Goal: Book appointment/travel/reservation

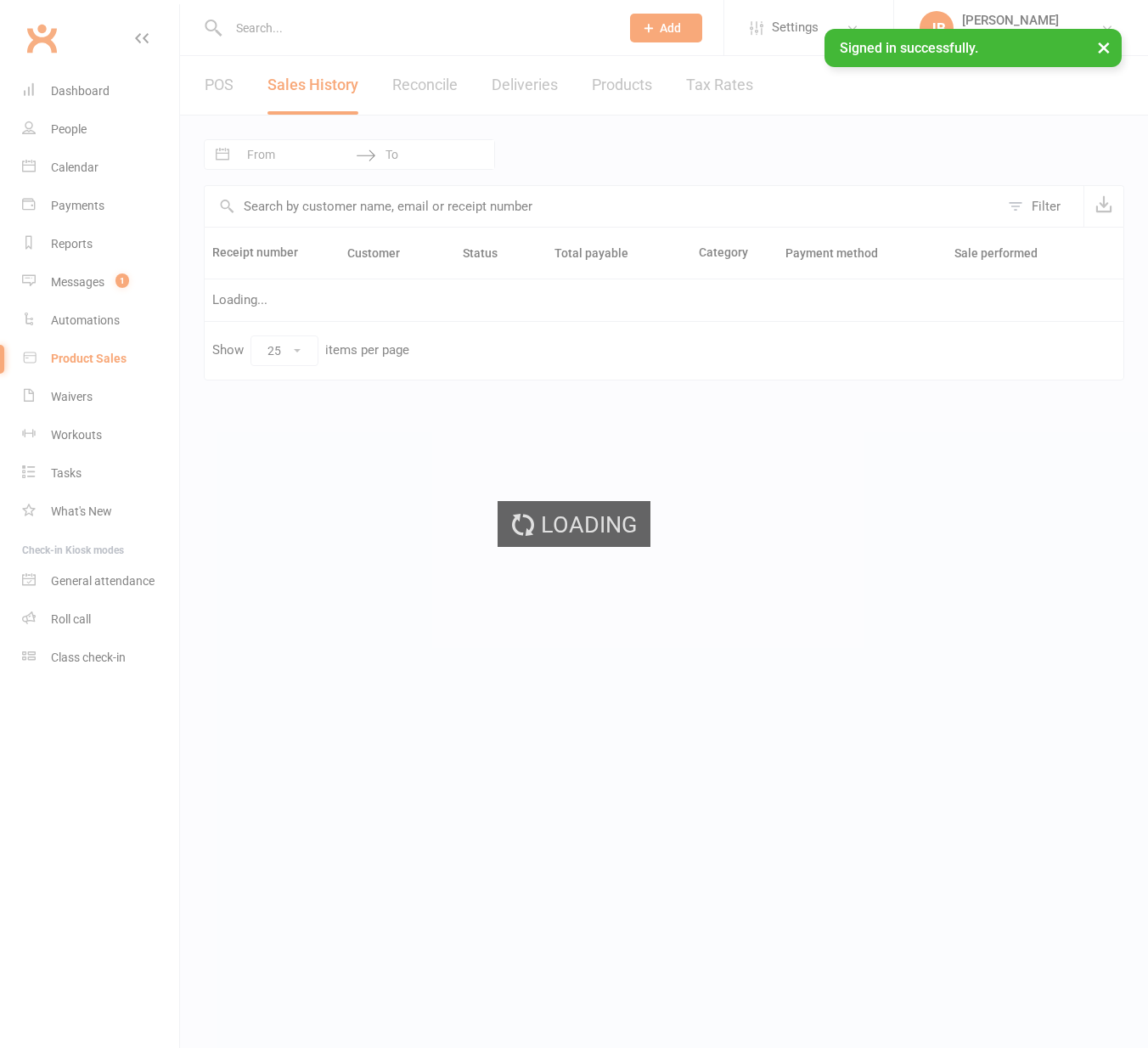
select select "25"
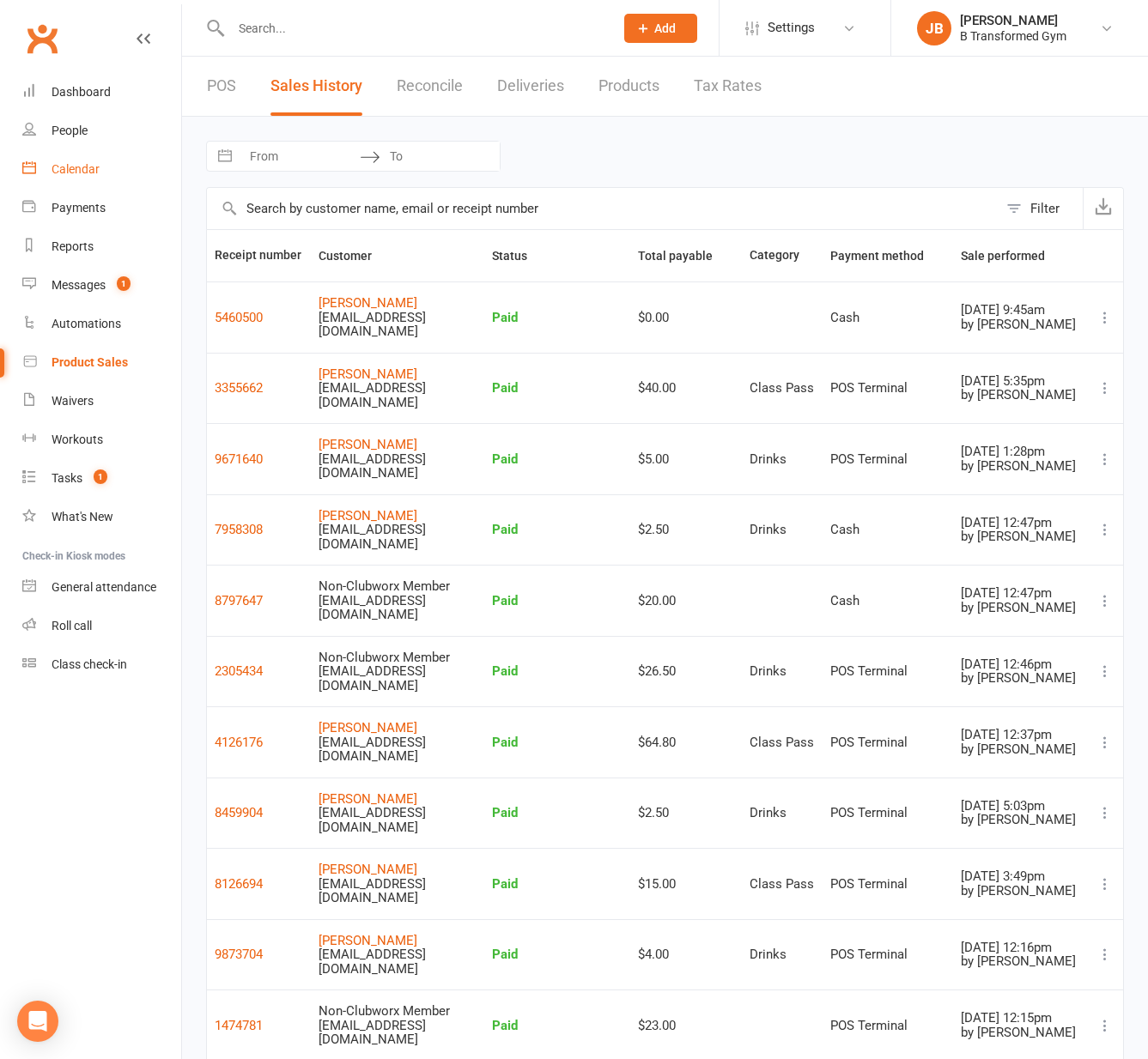
click at [77, 166] on div "Calendar" at bounding box center [75, 168] width 48 height 14
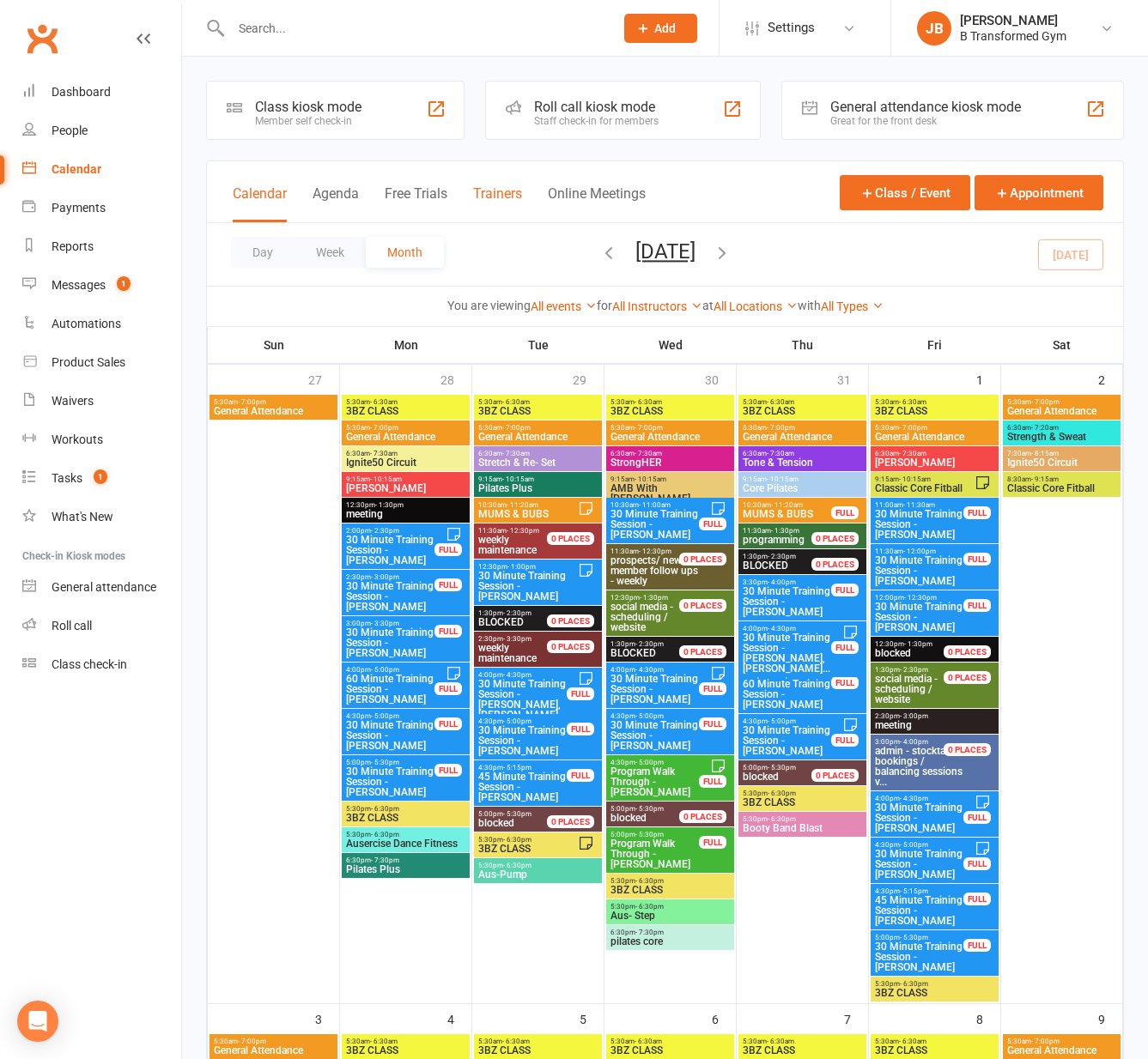
click at [495, 188] on button "Trainers" at bounding box center [497, 204] width 48 height 37
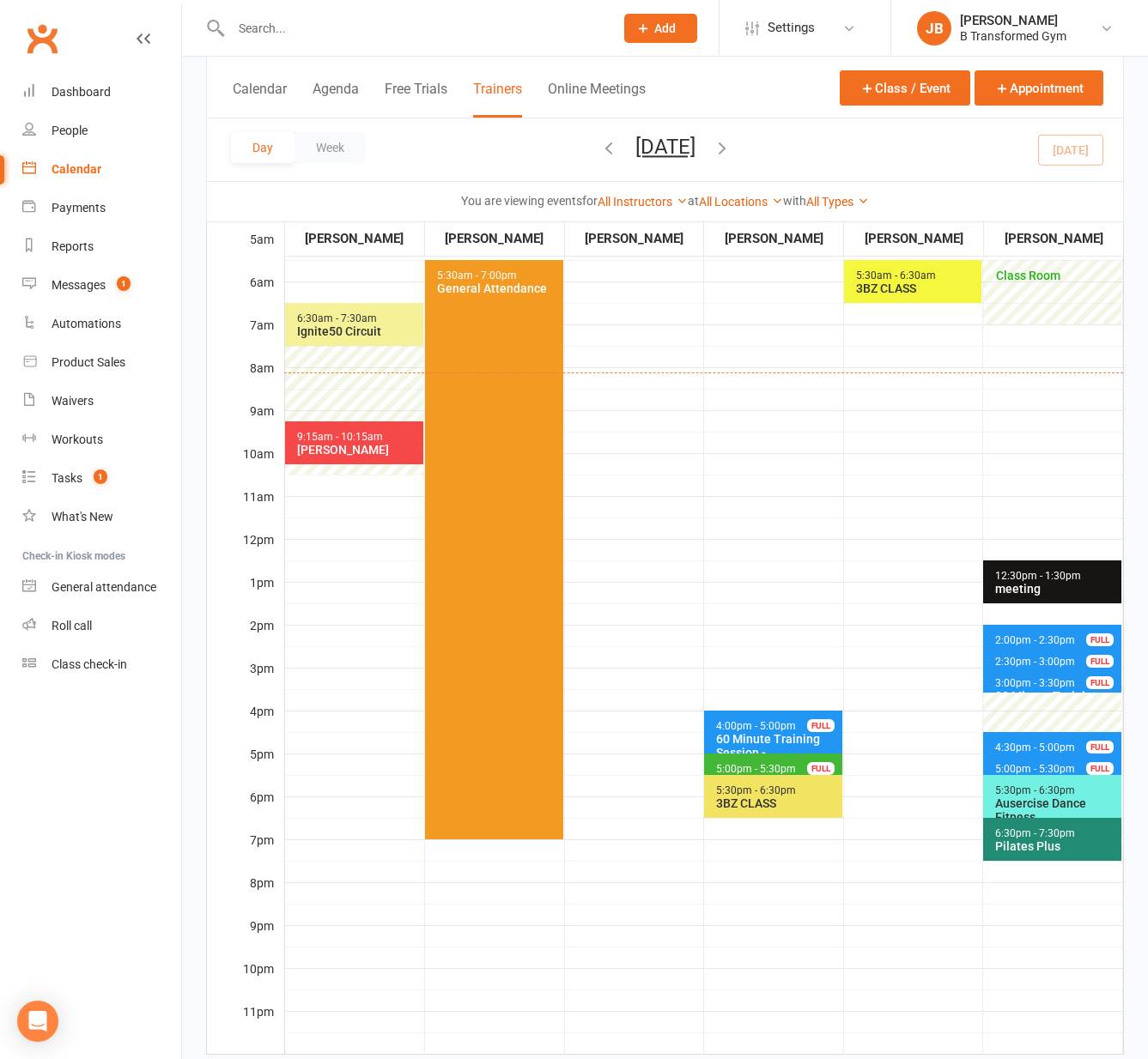
scroll to position [172, 0]
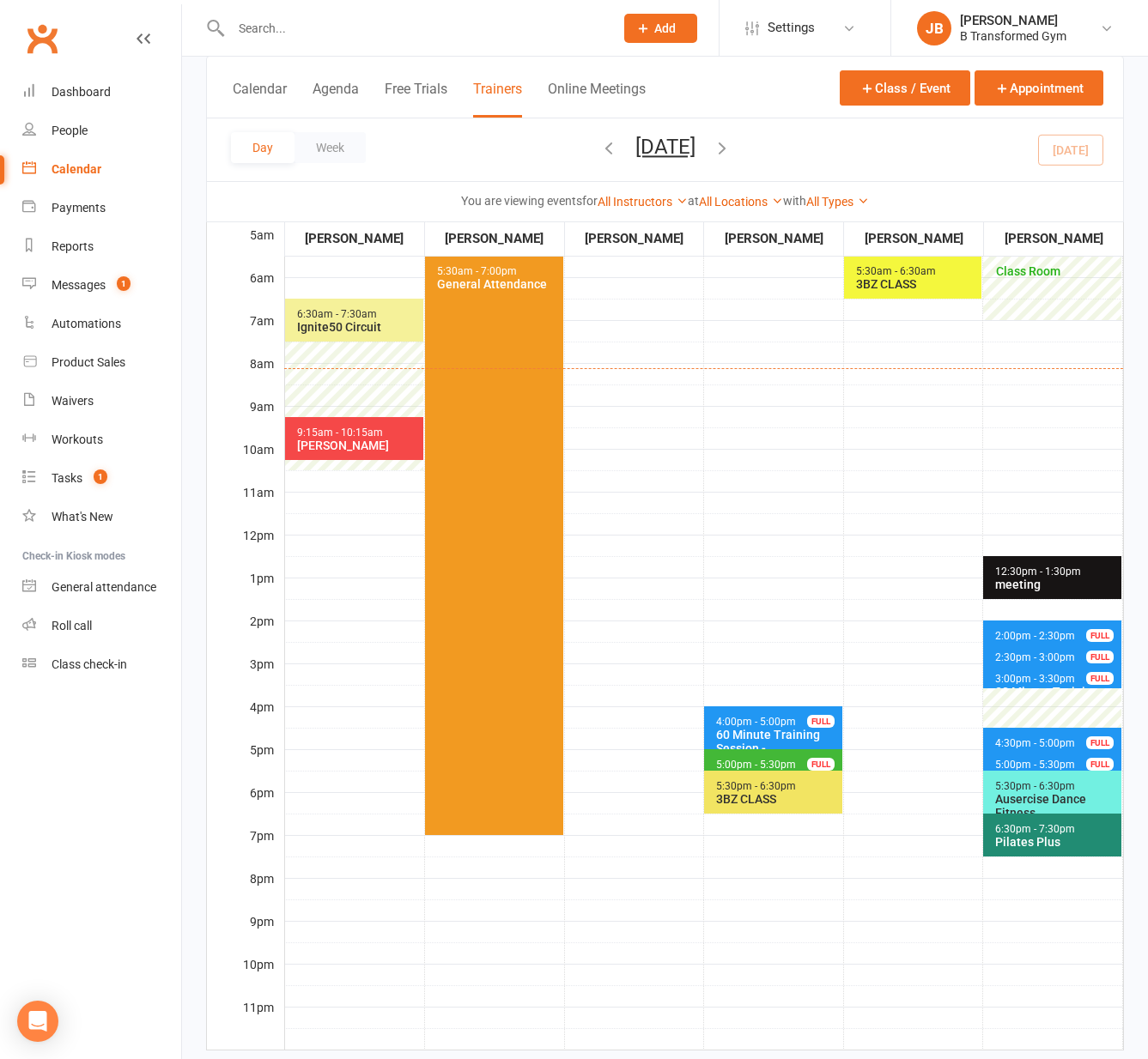
click at [1049, 745] on span "4:30pm - 5:00pm" at bounding box center [1035, 743] width 81 height 12
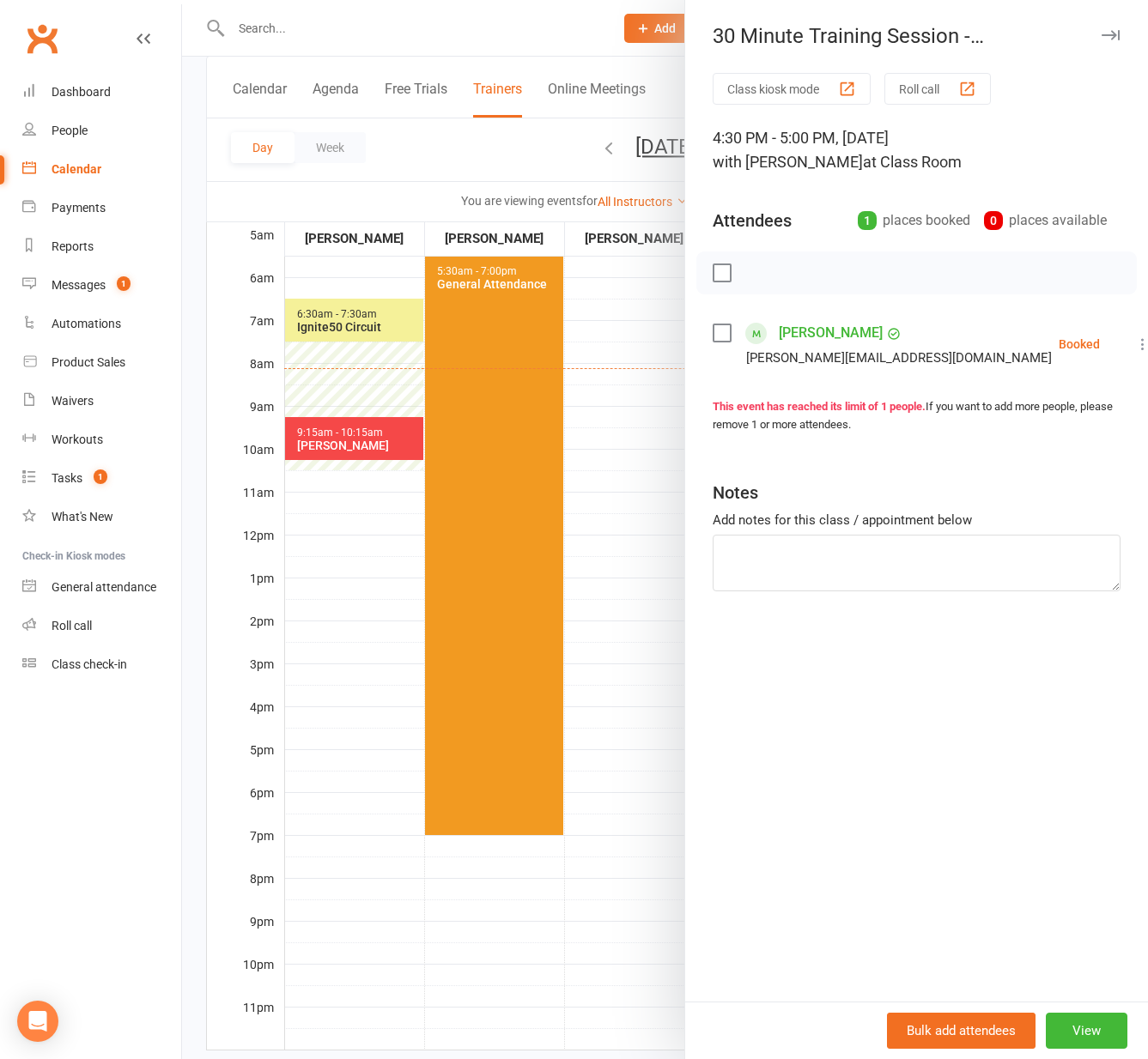
click at [640, 811] on div at bounding box center [665, 530] width 966 height 1059
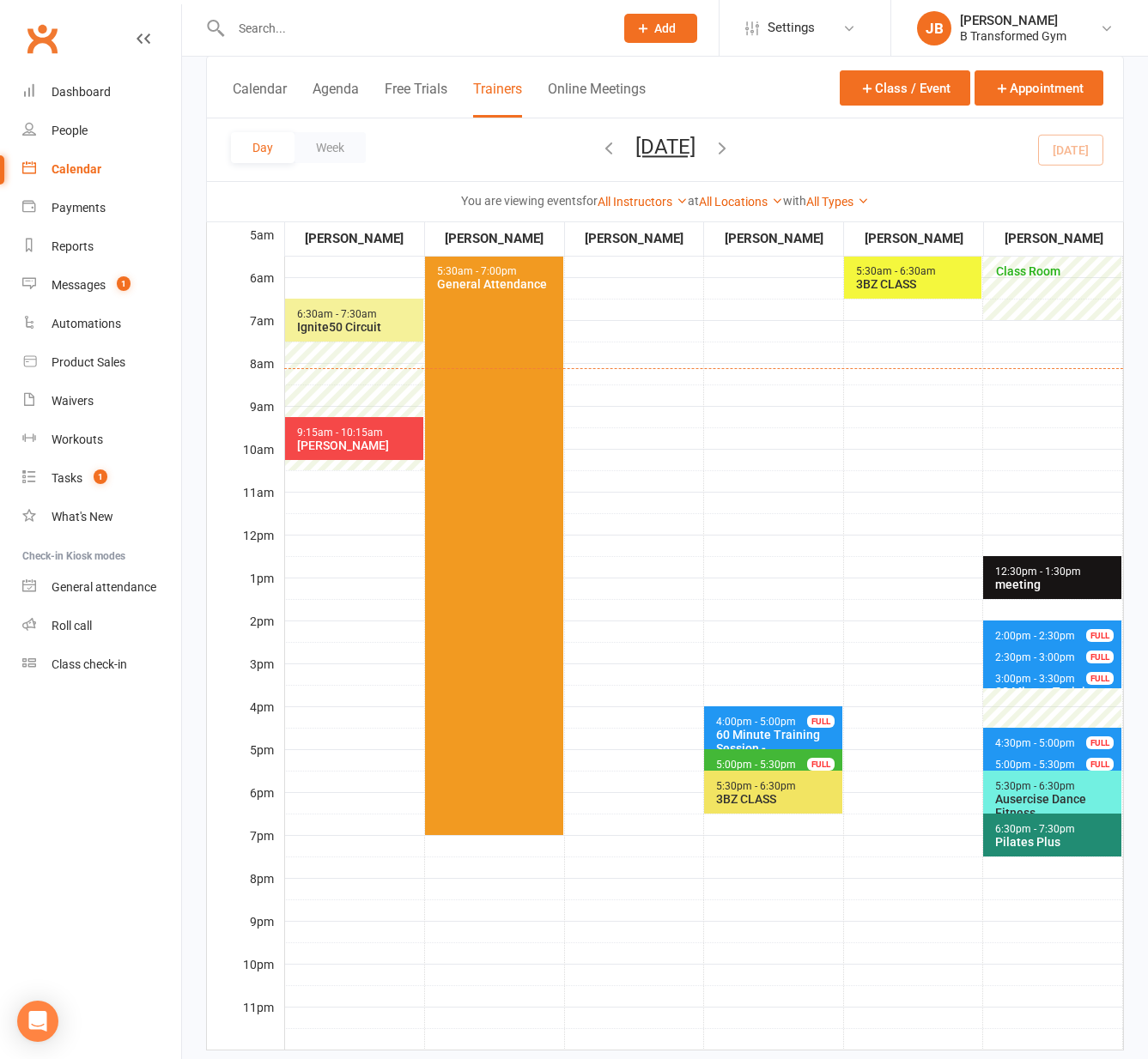
click at [1055, 761] on span "5:00pm - 5:30pm" at bounding box center [1035, 764] width 81 height 12
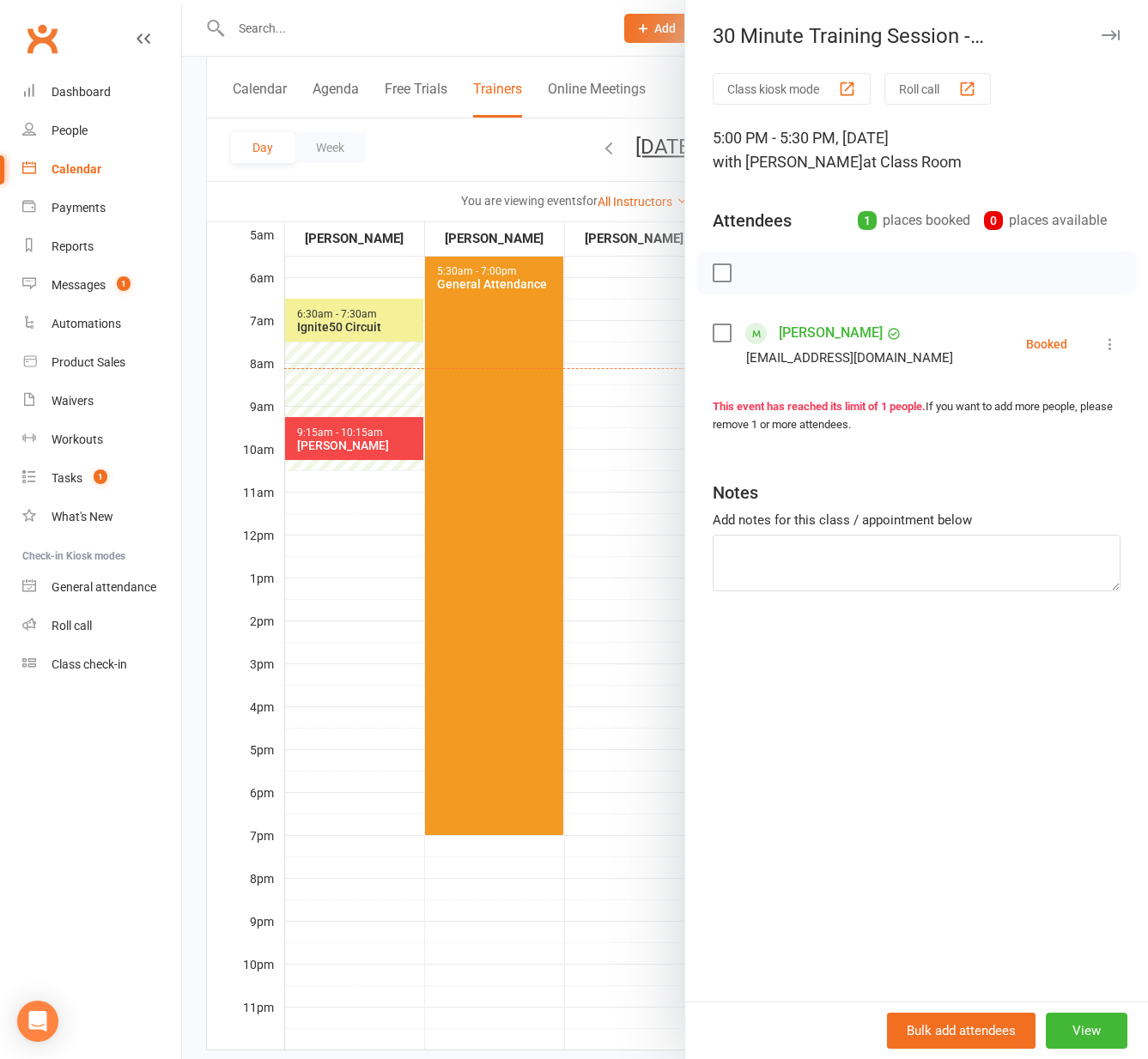
click at [638, 734] on div at bounding box center [665, 530] width 966 height 1059
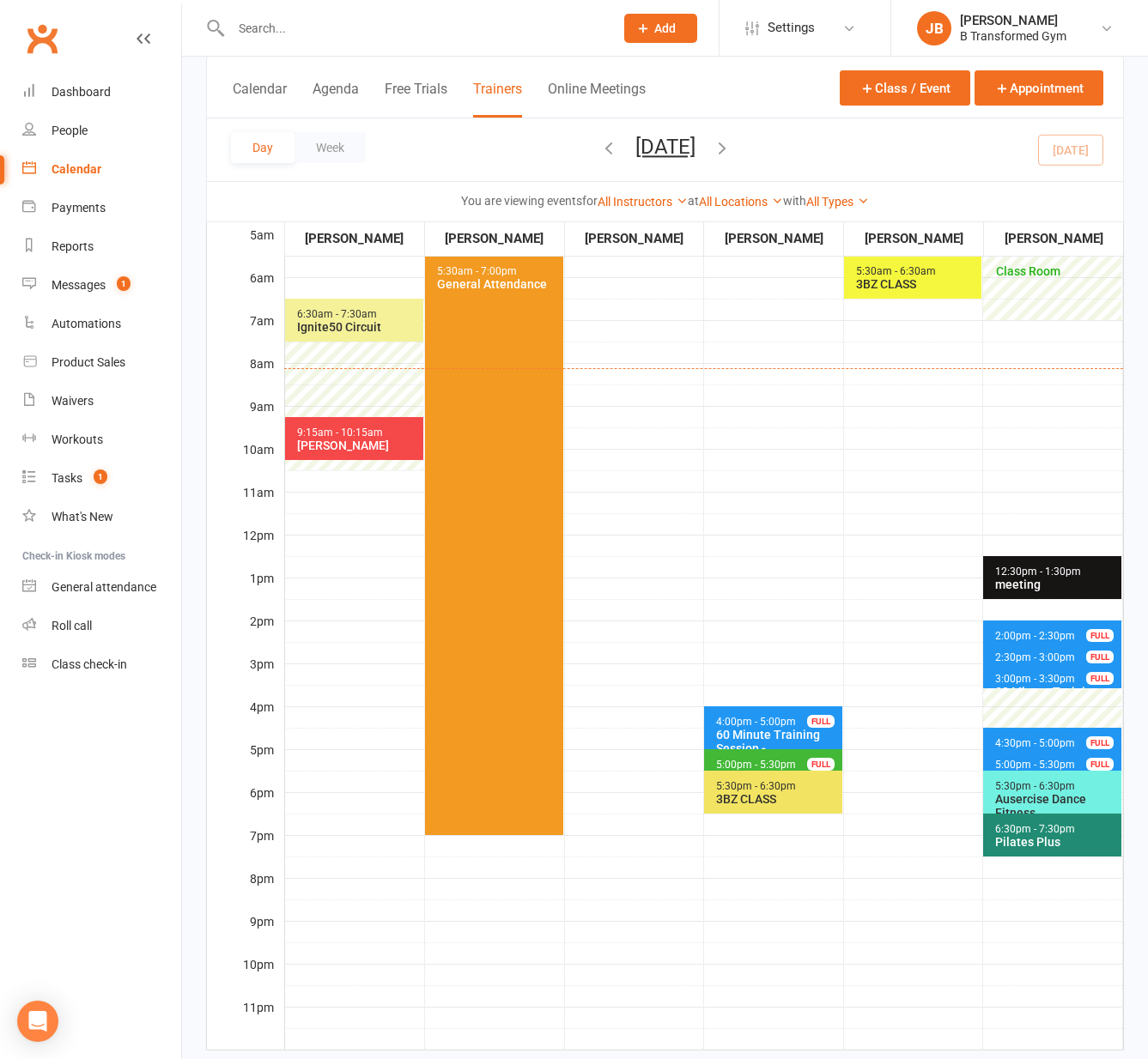
click at [756, 758] on span "5:00pm - 5:30pm Program Walk Through - [PERSON_NAME] FULL" at bounding box center [772, 761] width 138 height 25
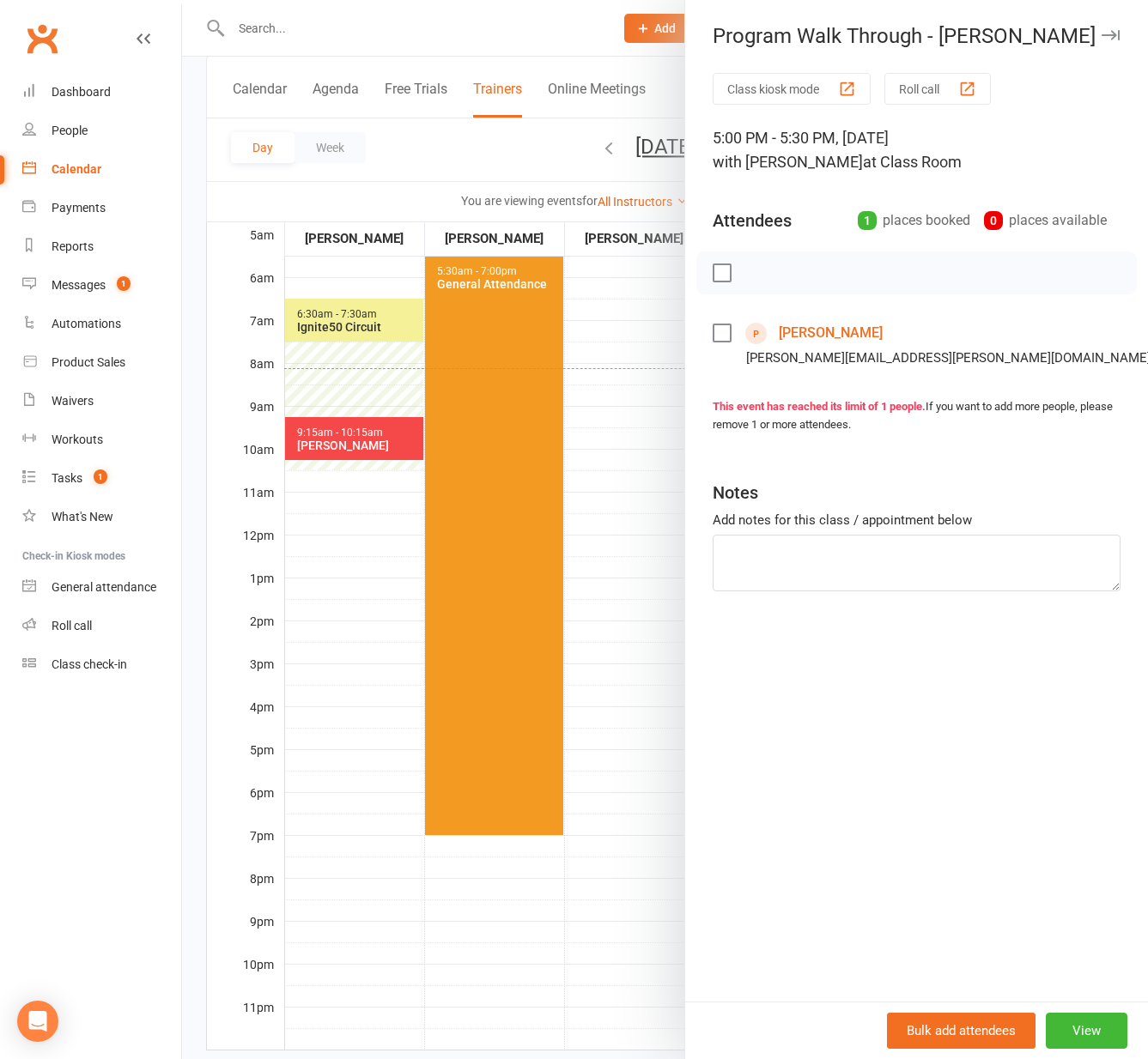
click at [625, 661] on div at bounding box center [665, 530] width 966 height 1059
